Goal: Complete application form: Complete application form

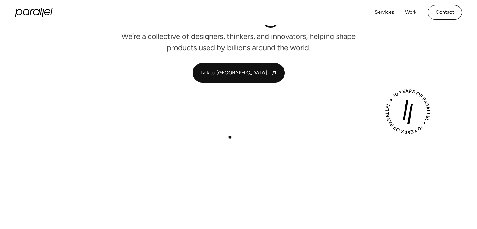
scroll to position [125, 0]
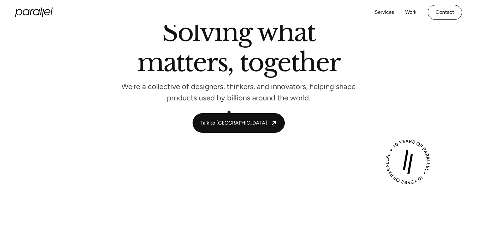
scroll to position [63, 0]
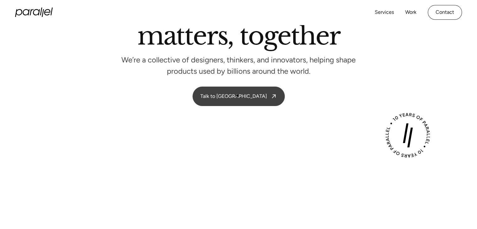
click at [239, 101] on link "Talk to [GEOGRAPHIC_DATA]" at bounding box center [238, 96] width 91 height 19
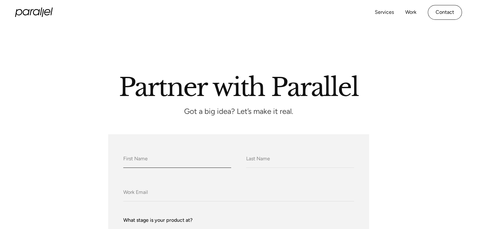
click at [152, 158] on input "What do we call you?" at bounding box center [177, 158] width 108 height 17
type input "NITIN"
type input "CHAUHAN"
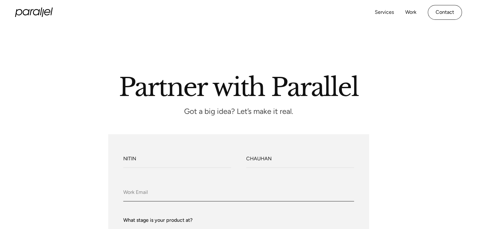
type input "nitinchauhan4321@gmail.com"
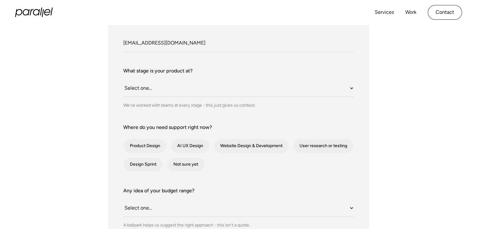
scroll to position [157, 0]
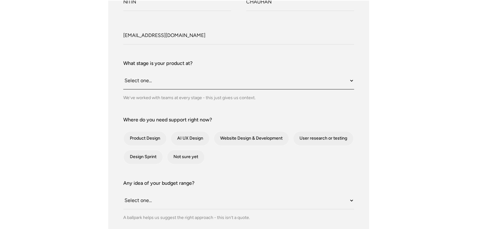
click at [350, 81] on select "Select one... Still an idea Building MVP Live with early users Scaling fast Som…" at bounding box center [238, 80] width 231 height 17
select select "Scaling fast"
click at [123, 72] on select "Select one... Still an idea Building MVP Live with early users Scaling fast Som…" at bounding box center [238, 80] width 231 height 17
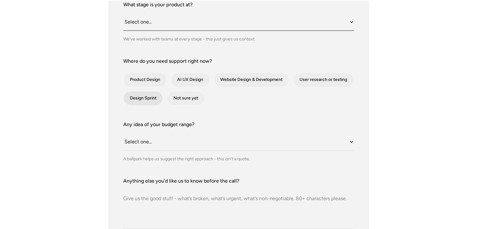
scroll to position [219, 0]
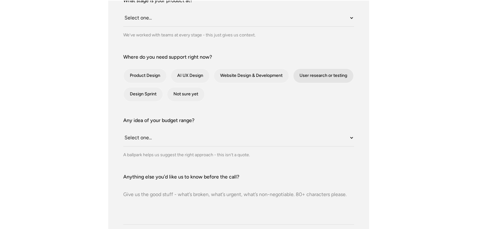
click at [314, 78] on div "contact-form" at bounding box center [323, 76] width 60 height 14
click at [303, 78] on input "User research or testing" at bounding box center [301, 76] width 4 height 4
checkbox input "true"
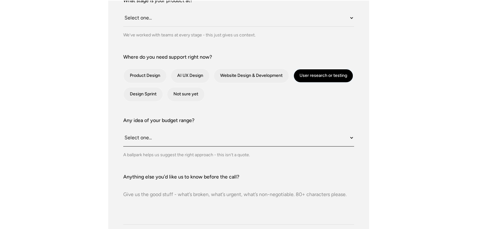
click at [350, 142] on select "Select one... Under $10K $10K–$25K $25K–$50K $50K+" at bounding box center [238, 137] width 231 height 17
click at [185, 128] on div "Any idea of your budget range? Select one... Under $10K $10K–$25K $25K–$50K $50…" at bounding box center [238, 137] width 231 height 41
click at [350, 137] on select "Select one... Under $10K $10K–$25K $25K–$50K $50K+" at bounding box center [238, 137] width 231 height 17
select select "Under $10K"
click at [123, 129] on select "Select one... Under $10K $10K–$25K $25K–$50K $50K+" at bounding box center [238, 137] width 231 height 17
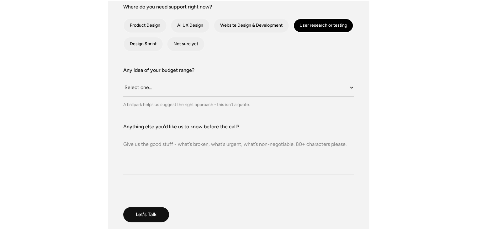
scroll to position [282, 0]
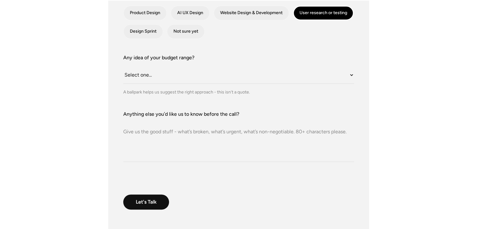
click at [226, 121] on textarea "Anything else you’d like us to know before the call?" at bounding box center [238, 140] width 231 height 44
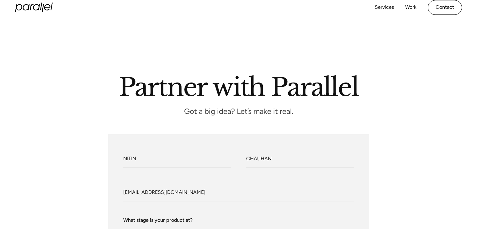
scroll to position [0, 0]
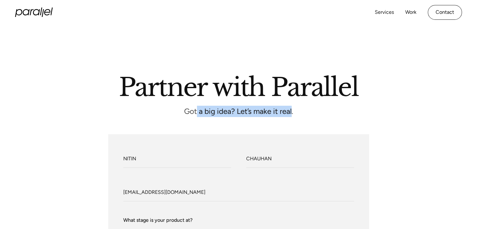
drag, startPoint x: 195, startPoint y: 113, endPoint x: 291, endPoint y: 116, distance: 95.9
click at [291, 114] on p "Got a big idea? Let’s make it real." at bounding box center [238, 111] width 282 height 5
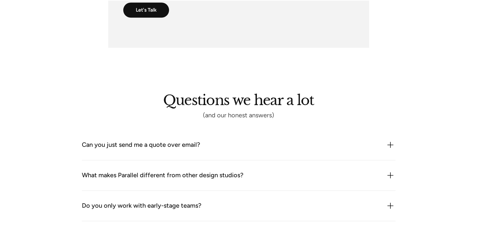
scroll to position [533, 0]
